Goal: Information Seeking & Learning: Get advice/opinions

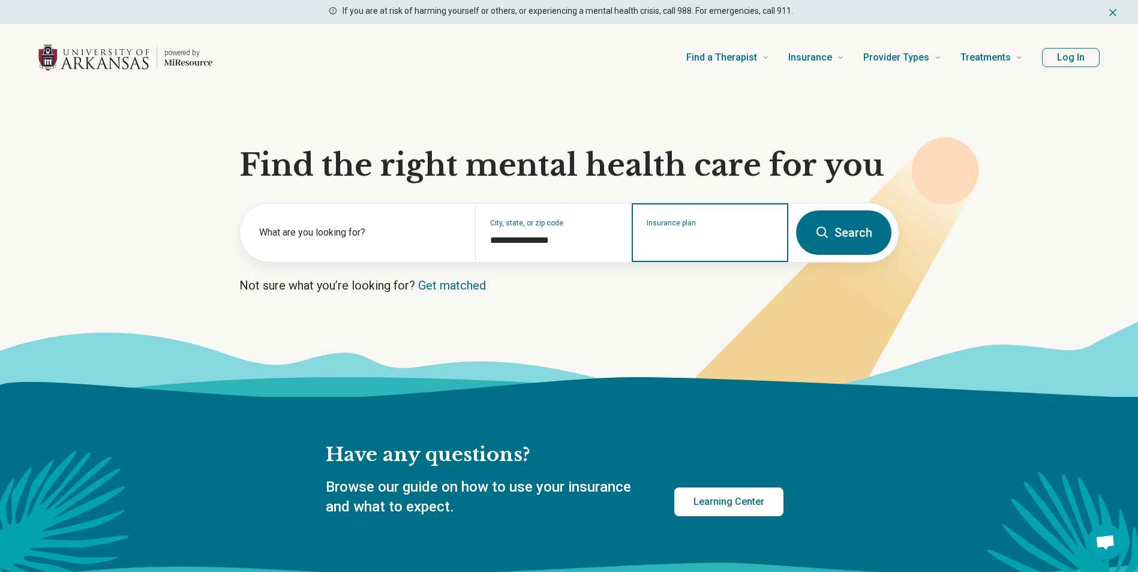
click at [699, 244] on input "Insurance plan" at bounding box center [710, 240] width 127 height 14
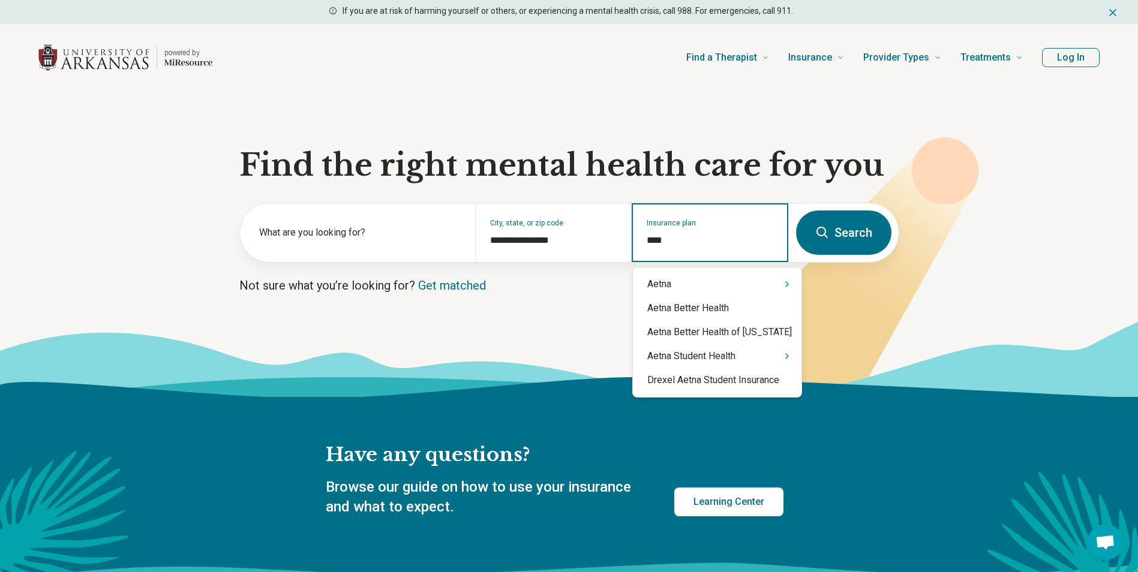
type input "*****"
click at [665, 291] on div "Aetna" at bounding box center [717, 284] width 169 height 24
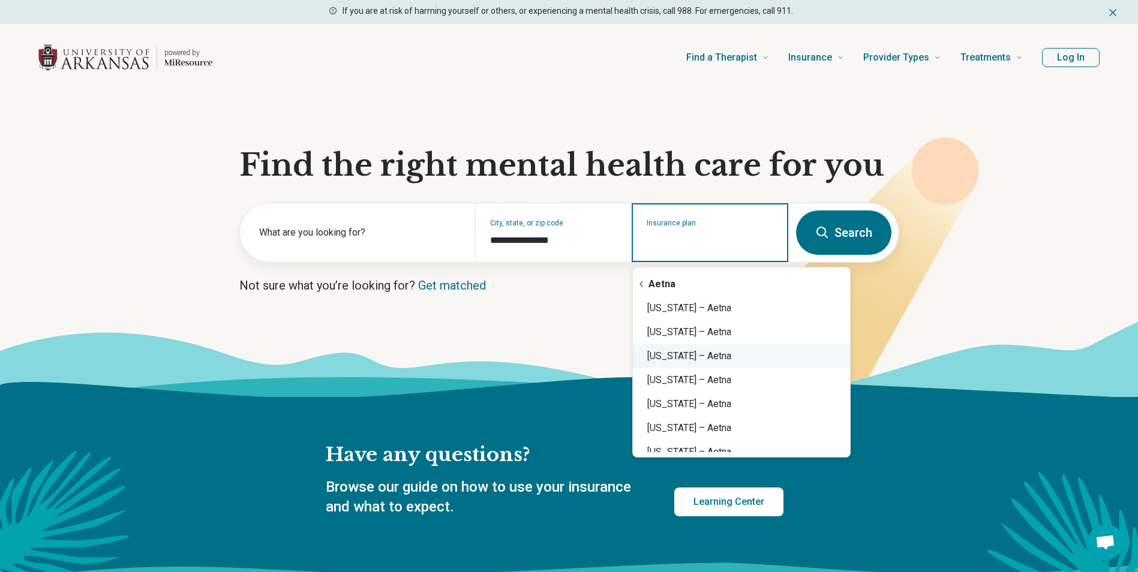
click at [675, 359] on div "[US_STATE] – Aetna" at bounding box center [741, 356] width 217 height 24
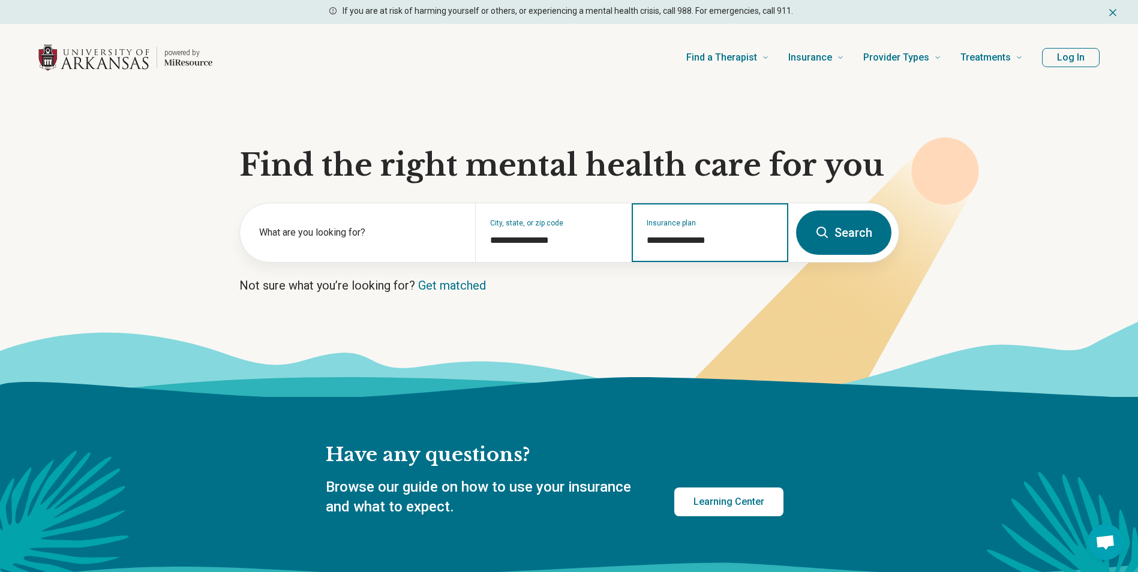
type input "**********"
click at [837, 232] on button "Search" at bounding box center [843, 233] width 95 height 44
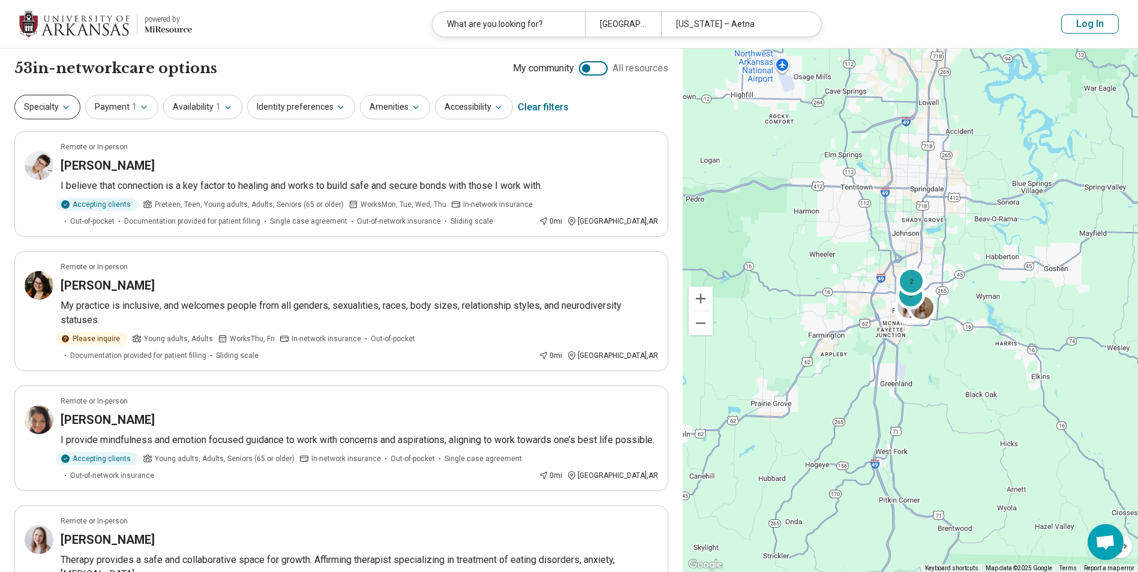
click at [59, 106] on button "Specialty" at bounding box center [47, 107] width 66 height 25
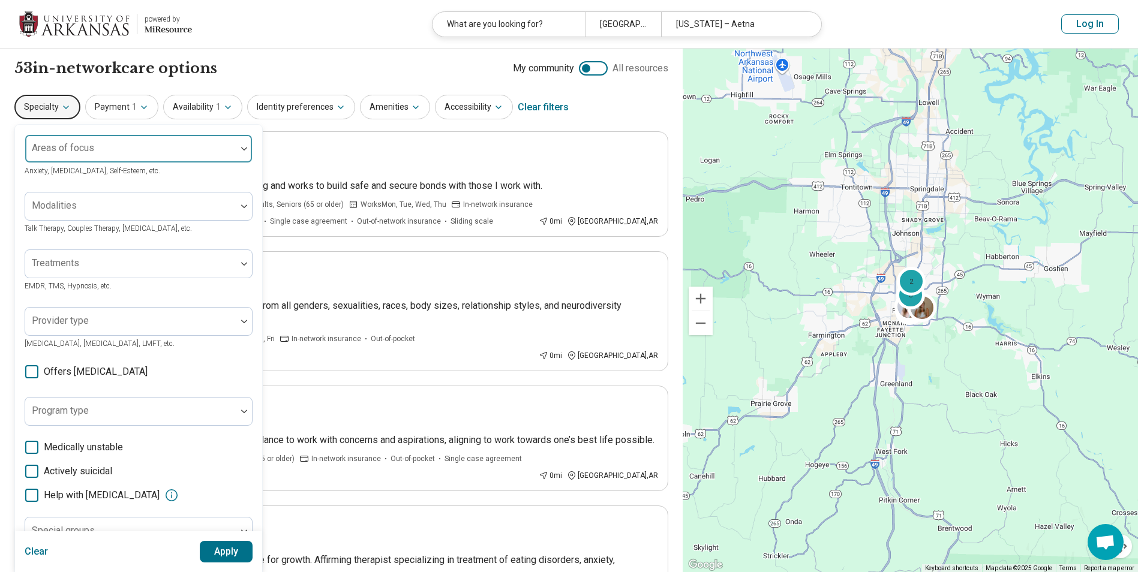
click at [83, 145] on div "Areas of focus" at bounding box center [139, 148] width 228 height 29
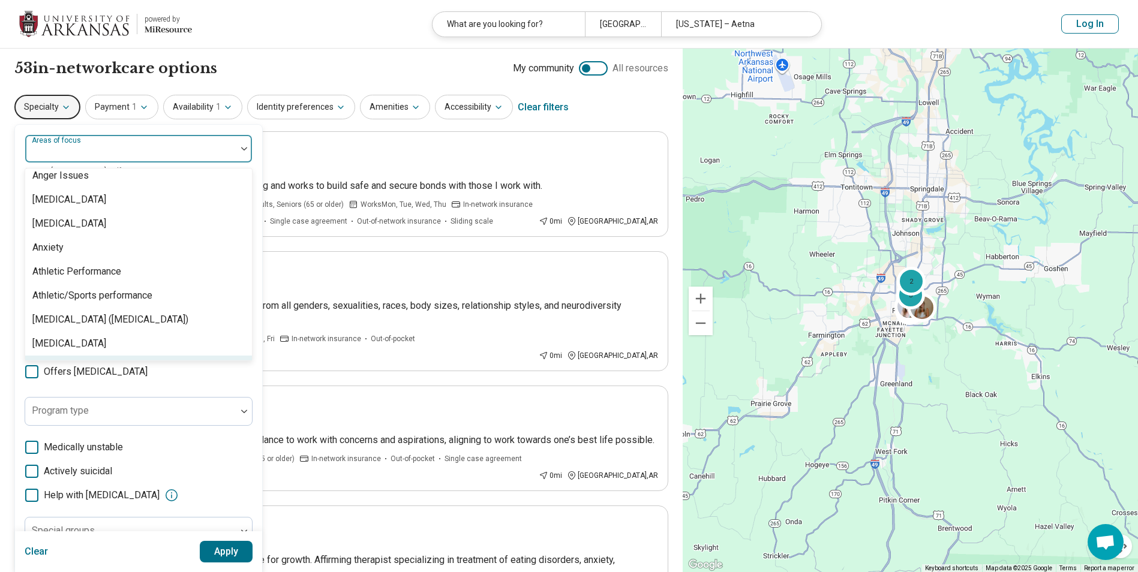
scroll to position [100, 0]
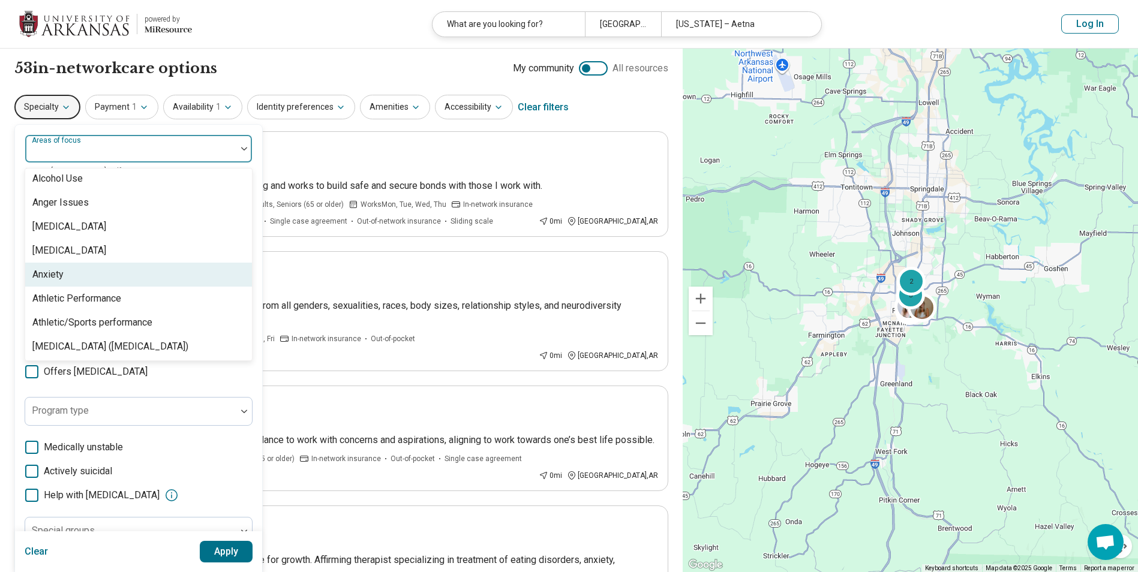
click at [77, 276] on div "Anxiety" at bounding box center [138, 275] width 227 height 24
click at [639, 103] on div "Specialty option Anxiety, selected. 99 results available. Use Up and Down to ch…" at bounding box center [341, 107] width 654 height 29
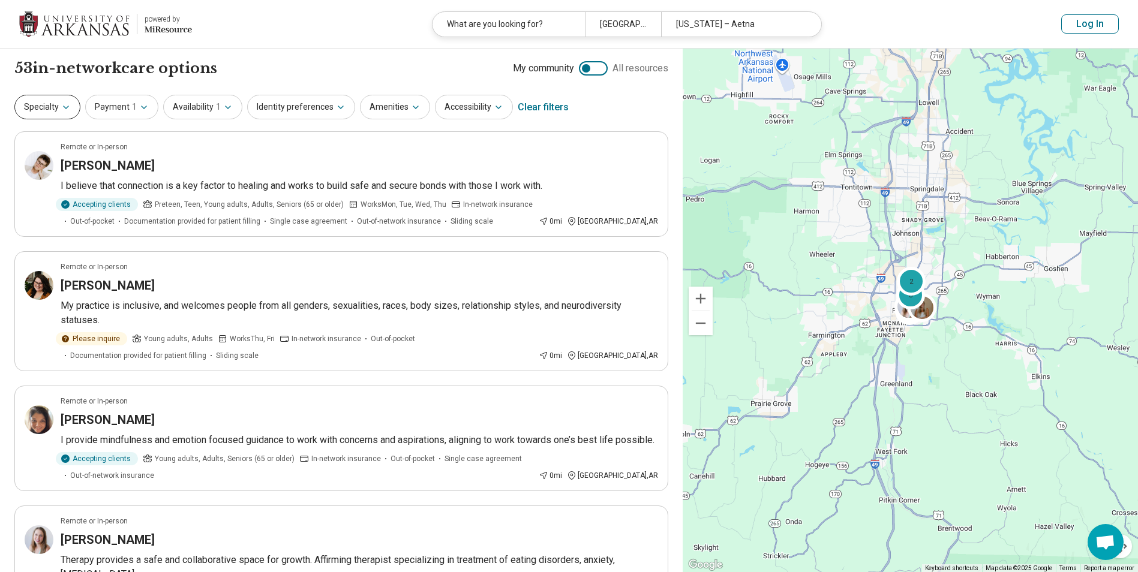
click at [59, 109] on button "Specialty" at bounding box center [47, 107] width 66 height 25
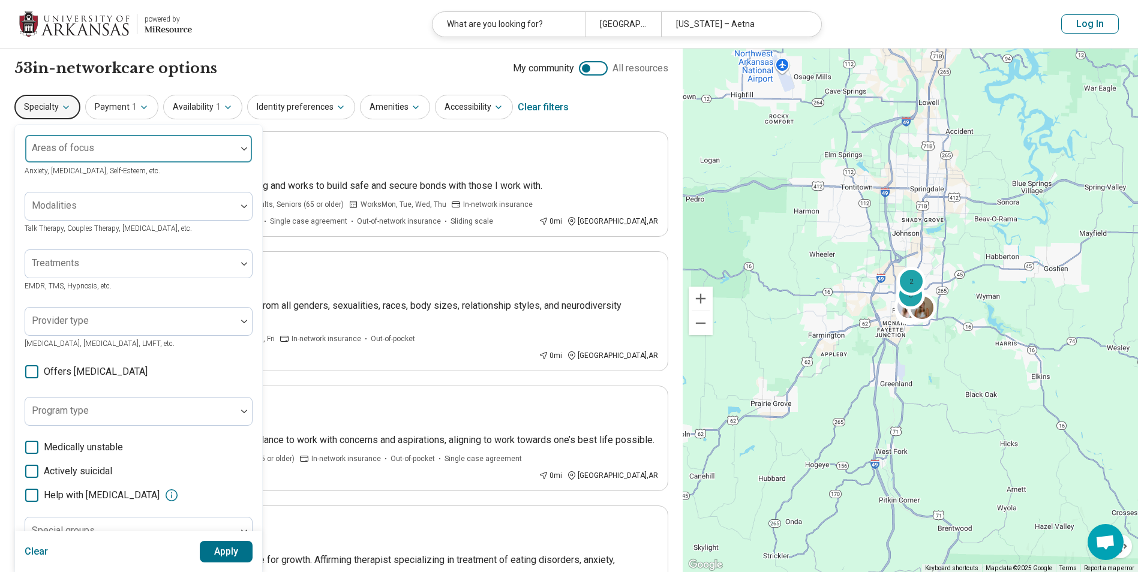
click at [81, 151] on div "Areas of focus" at bounding box center [139, 148] width 228 height 29
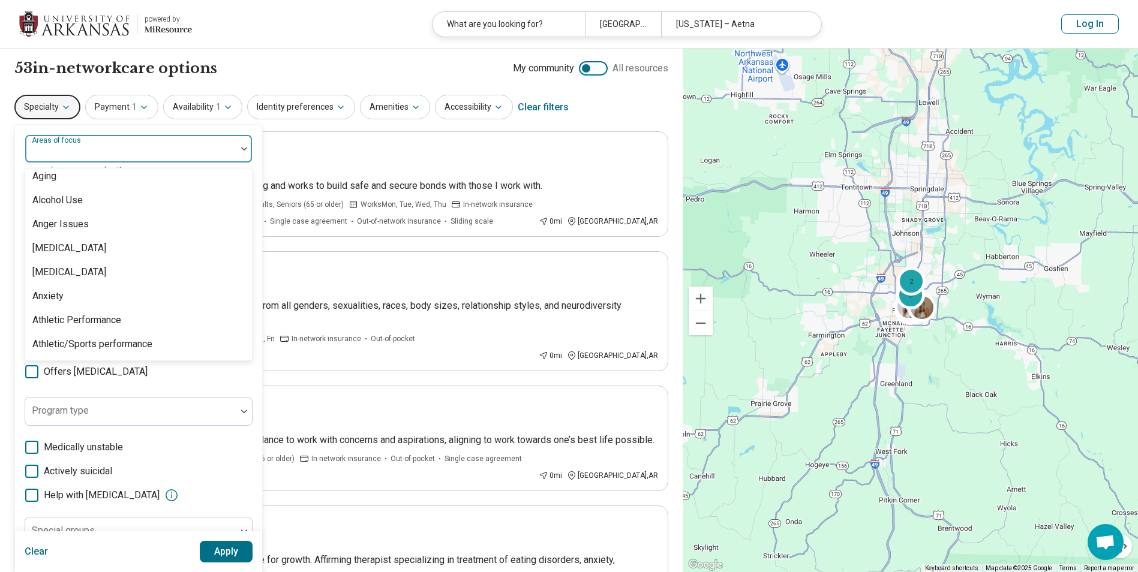
scroll to position [200, 0]
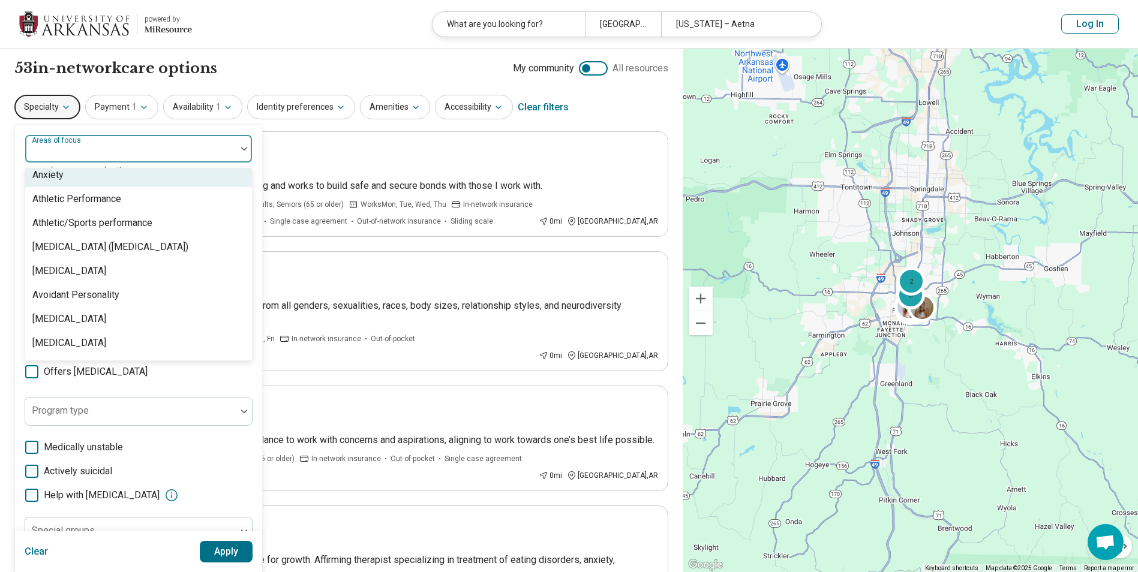
click at [60, 176] on div "Anxiety" at bounding box center [47, 175] width 31 height 14
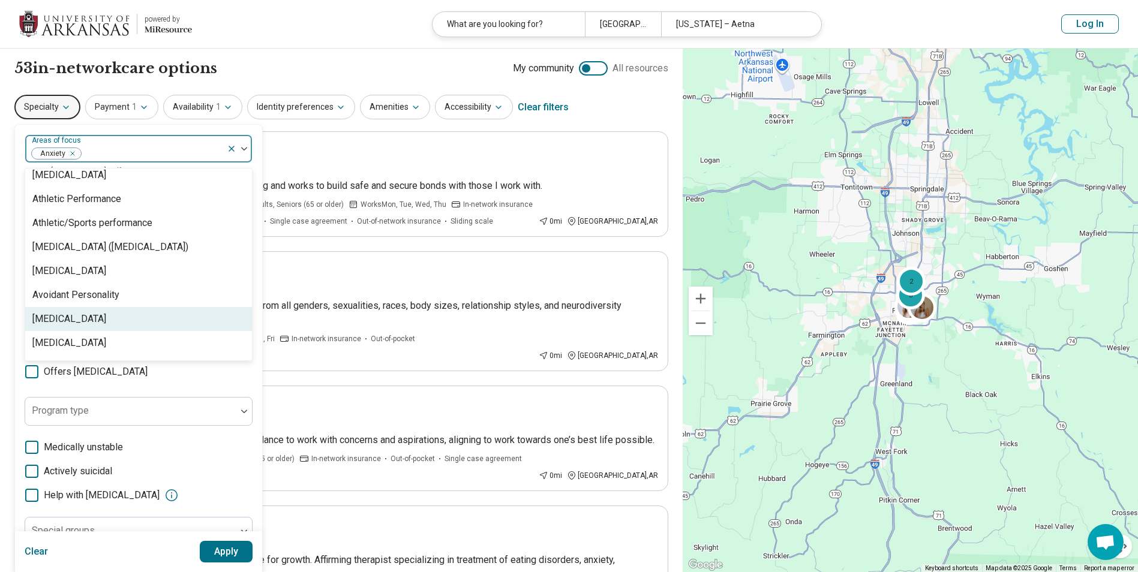
click at [234, 555] on button "Apply" at bounding box center [226, 552] width 53 height 22
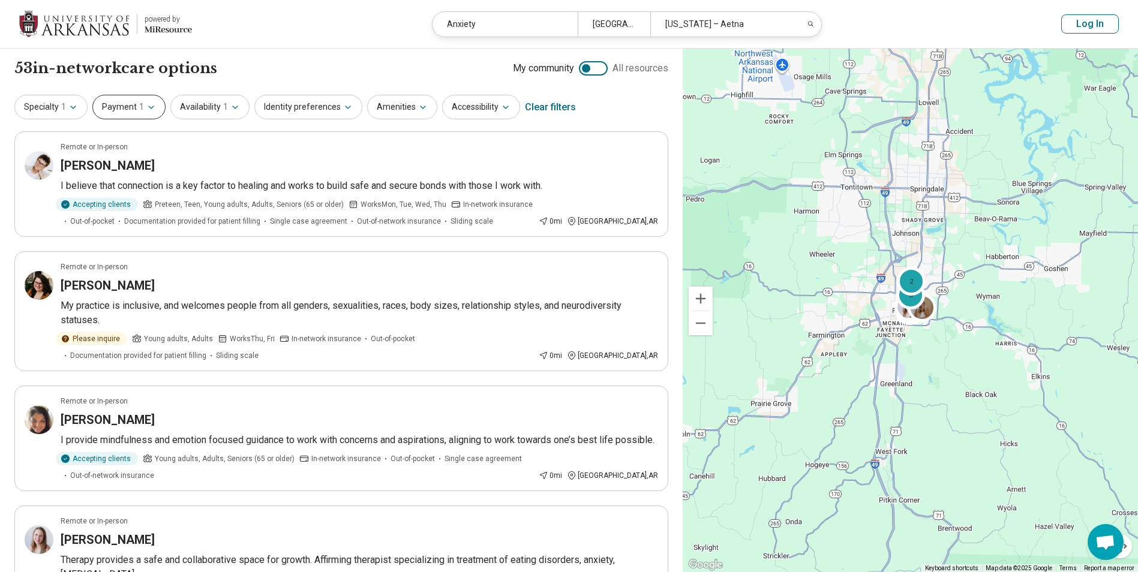
click at [146, 109] on icon "button" at bounding box center [151, 108] width 10 height 10
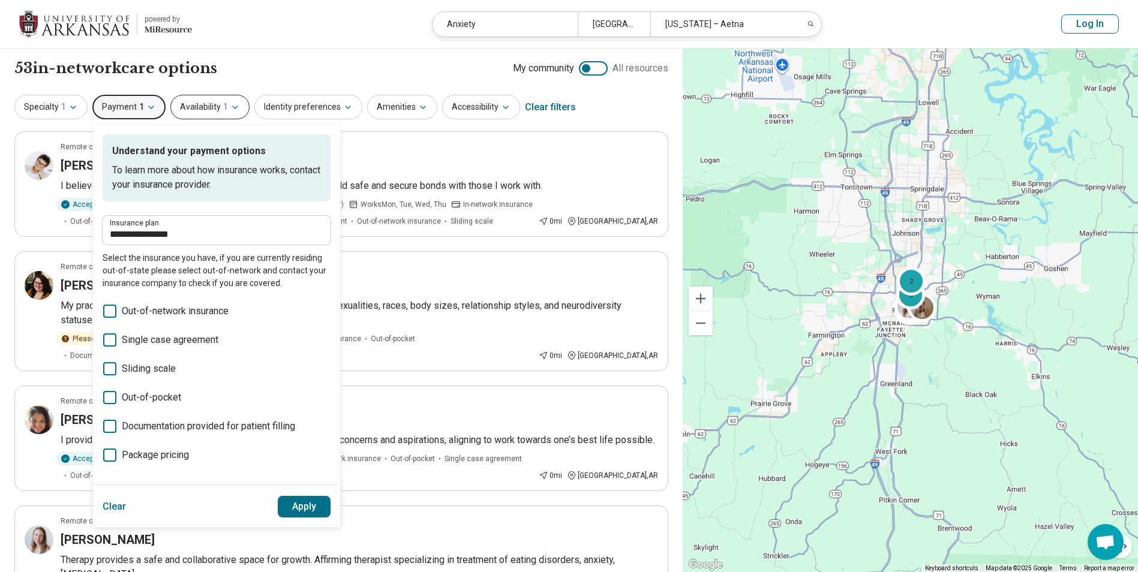
click at [207, 107] on button "Availability 1" at bounding box center [209, 107] width 79 height 25
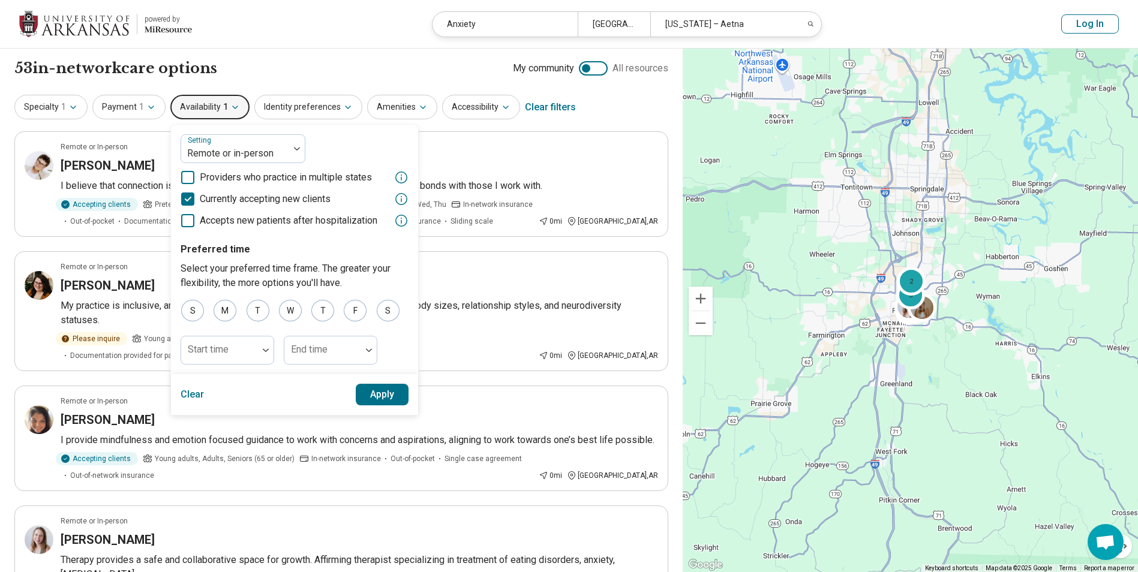
click at [207, 107] on button "Availability 1" at bounding box center [209, 107] width 79 height 25
click at [290, 108] on button "Identity preferences" at bounding box center [308, 107] width 108 height 25
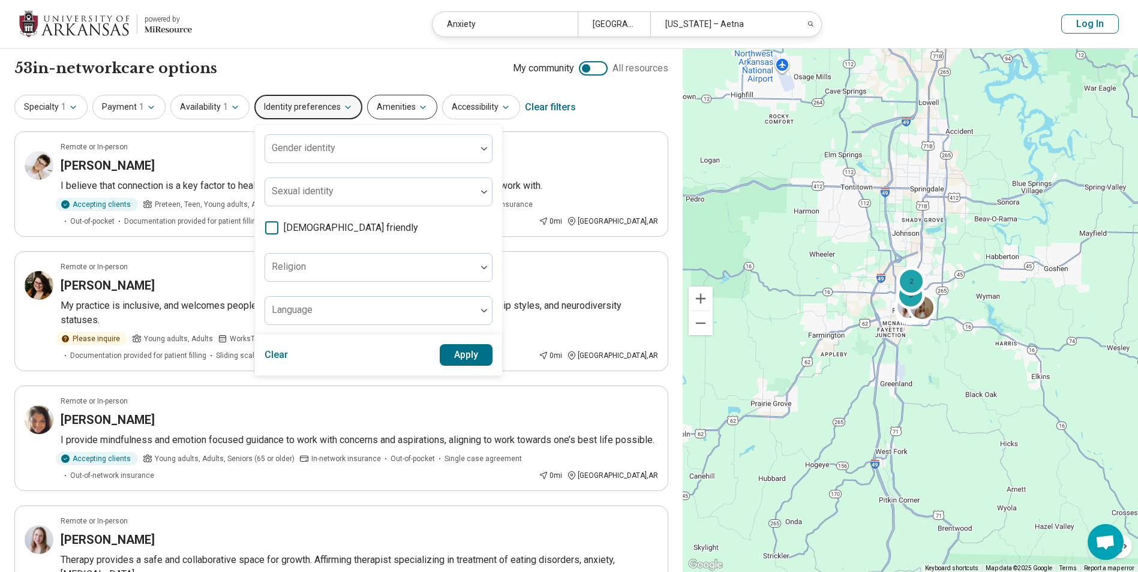
click at [372, 105] on button "Amenities" at bounding box center [402, 107] width 70 height 25
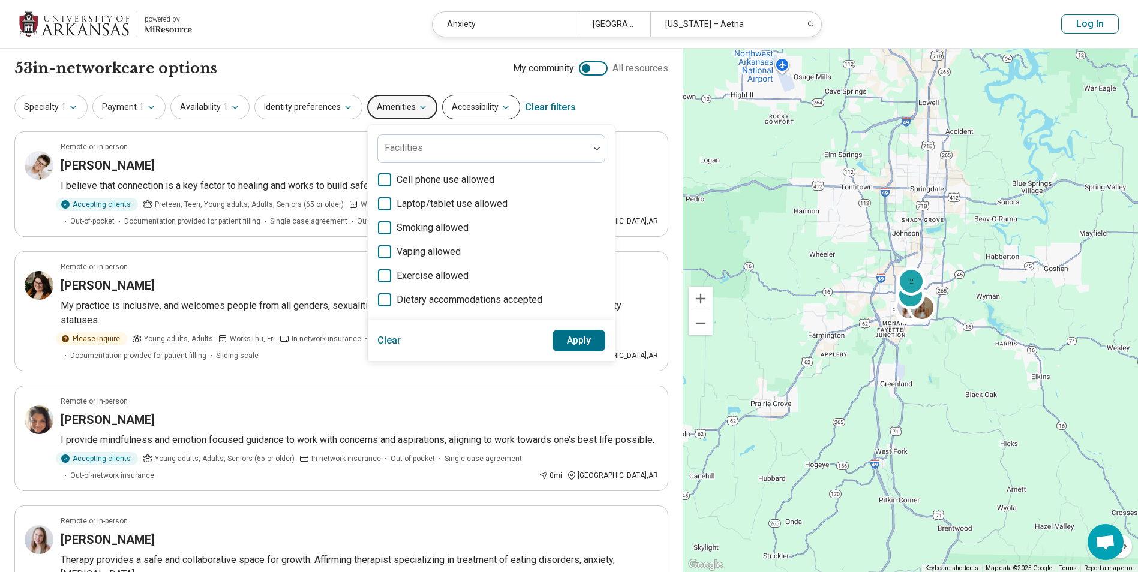
click at [471, 111] on button "Accessibility" at bounding box center [481, 107] width 78 height 25
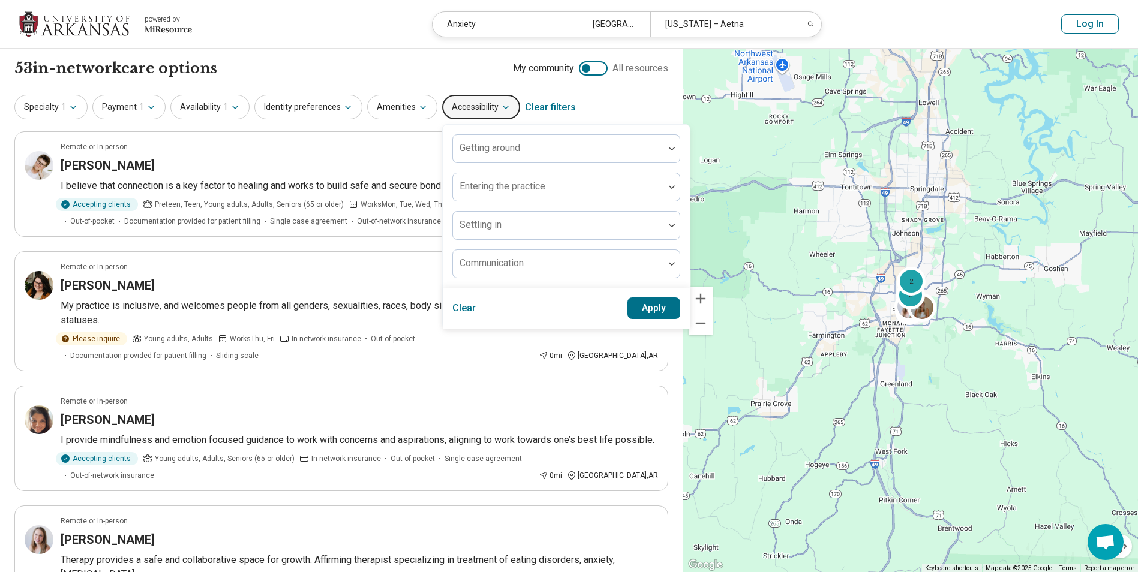
click at [639, 107] on div "Specialty 1 Payment 1 Availability 1 Identity preferences Amenities Accessibili…" at bounding box center [341, 107] width 654 height 29
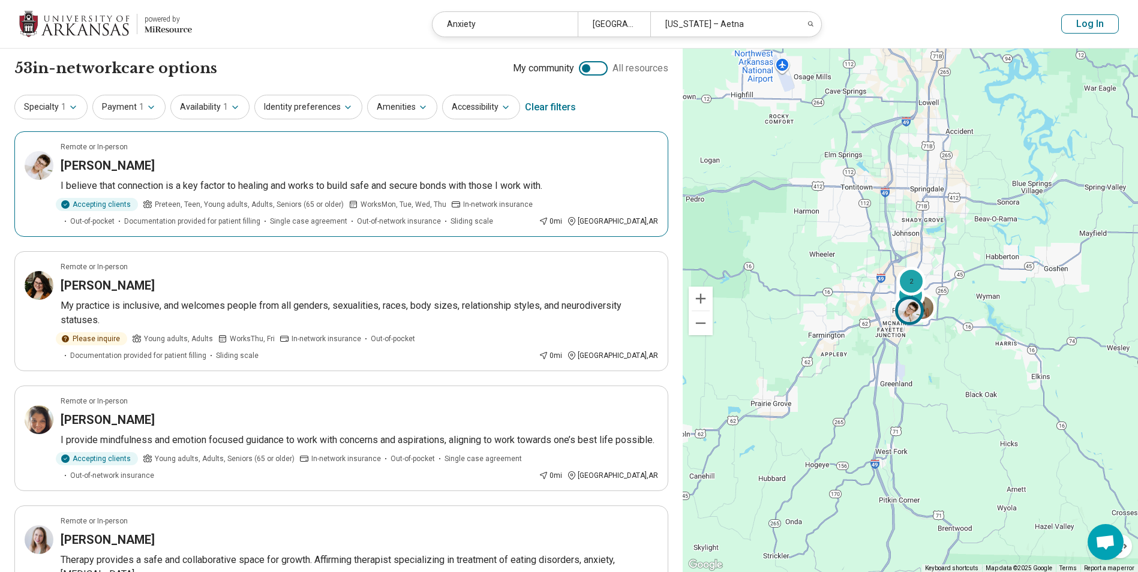
click at [122, 166] on h3 "[PERSON_NAME]" at bounding box center [108, 165] width 94 height 17
click at [139, 109] on span "1" at bounding box center [141, 107] width 5 height 13
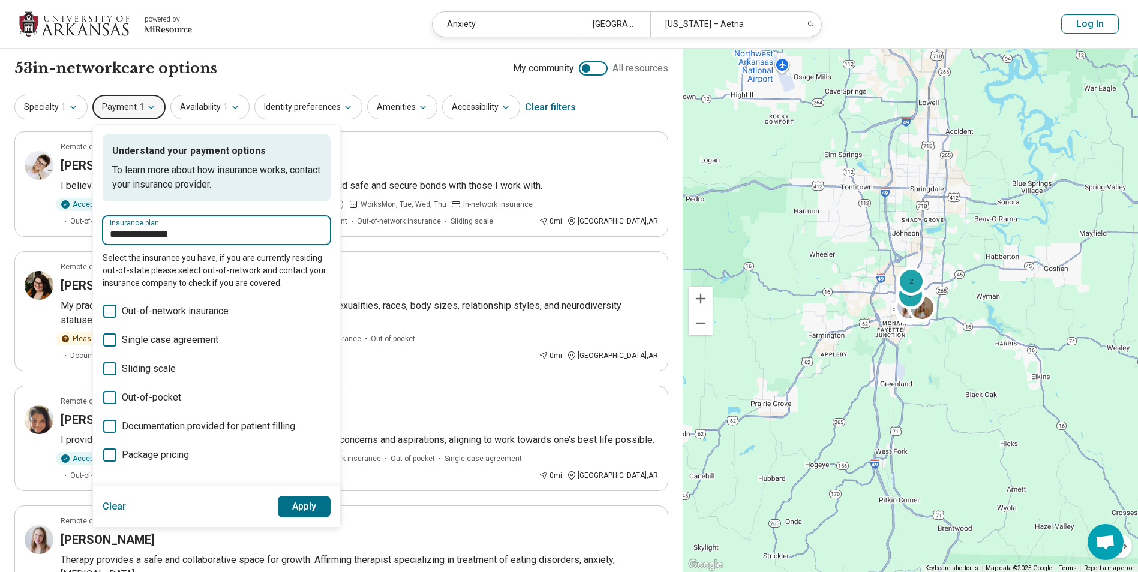
click at [198, 239] on input "**********" at bounding box center [217, 234] width 214 height 14
click at [193, 234] on input "**********" at bounding box center [217, 234] width 214 height 14
click at [115, 501] on button "Clear" at bounding box center [115, 507] width 24 height 22
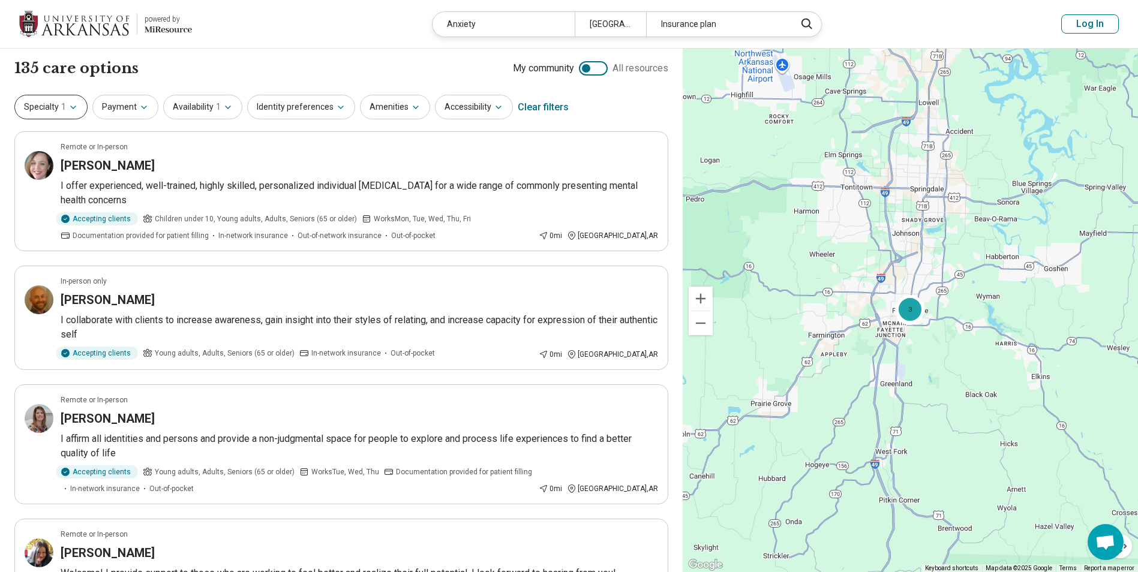
click at [80, 109] on button "Specialty 1" at bounding box center [50, 107] width 73 height 25
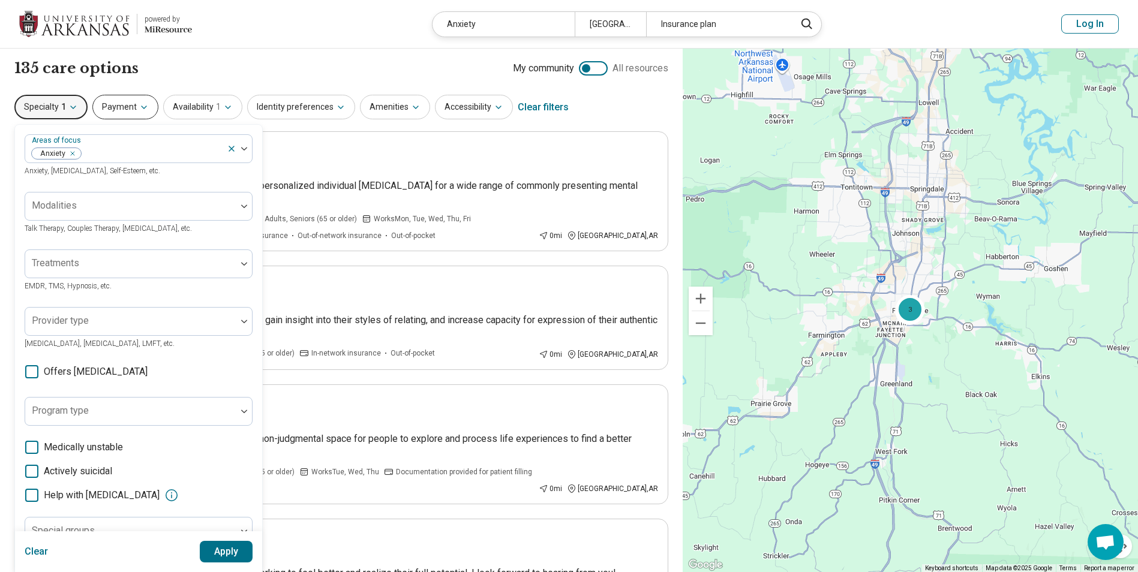
click at [130, 106] on button "Payment" at bounding box center [125, 107] width 66 height 25
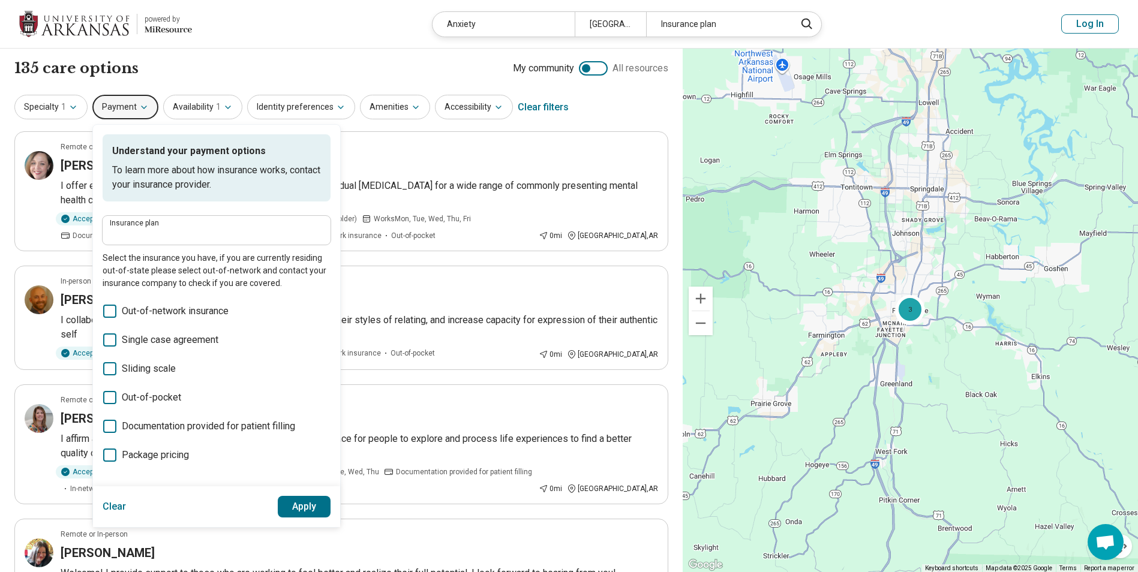
click at [648, 113] on div "Specialty 1 Payment Understand your payment options To learn more about how ins…" at bounding box center [341, 107] width 654 height 29
